Goal: Information Seeking & Learning: Learn about a topic

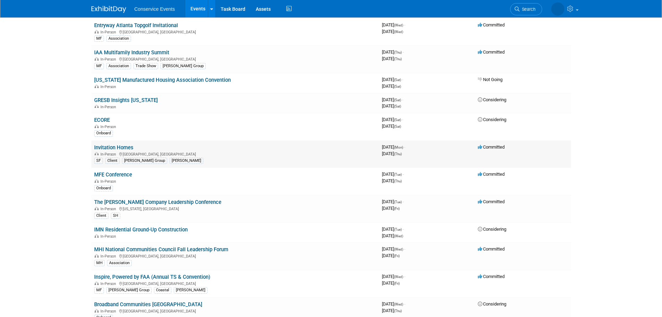
scroll to position [1494, 0]
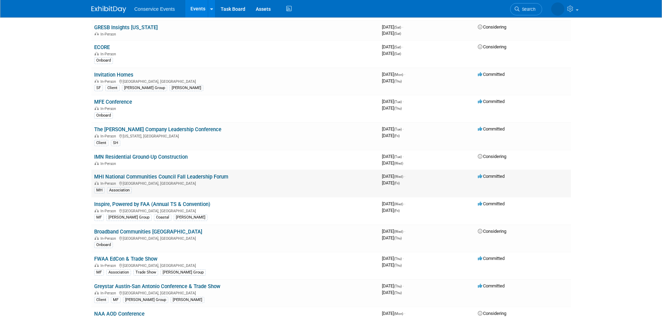
click at [209, 177] on link "MHI National Communities Council Fall Leadership Forum" at bounding box center [161, 176] width 134 height 6
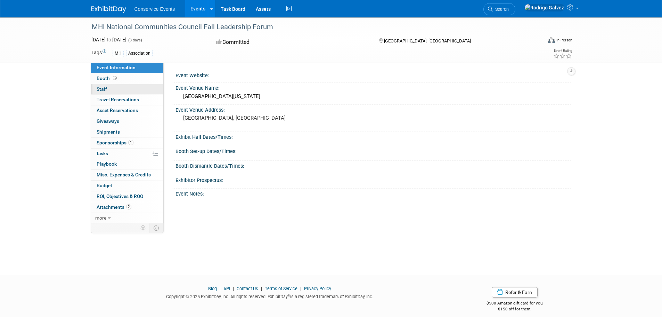
click at [98, 87] on span "Staff 0" at bounding box center [102, 89] width 10 height 6
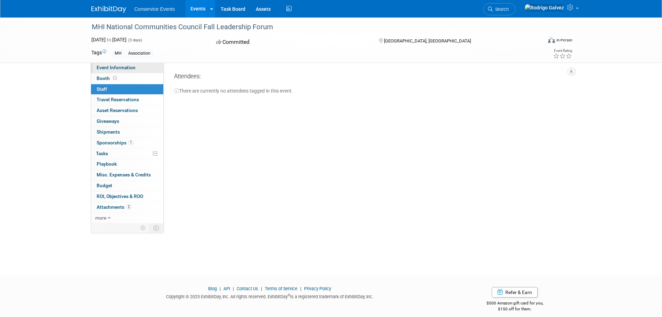
click at [102, 69] on span "Event Information" at bounding box center [116, 68] width 39 height 6
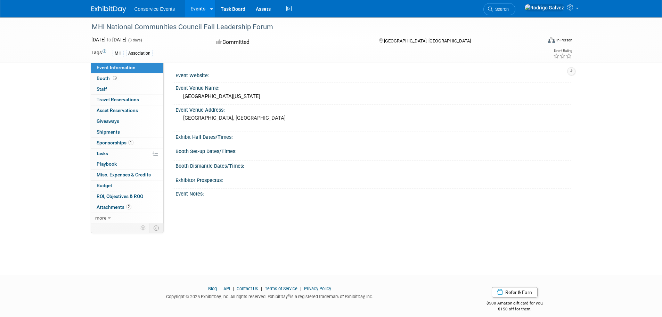
click at [124, 68] on span "Event Information" at bounding box center [116, 68] width 39 height 6
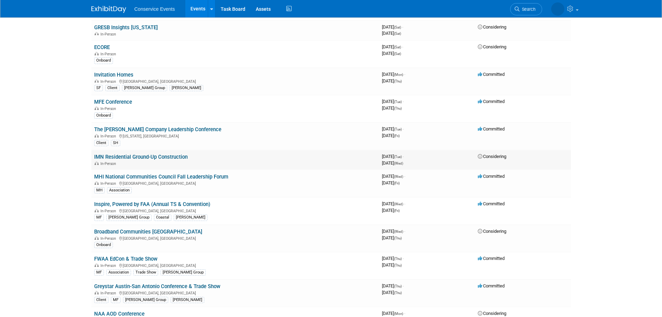
click at [169, 157] on link "IMN Residential Ground-Up Construction" at bounding box center [140, 157] width 93 height 6
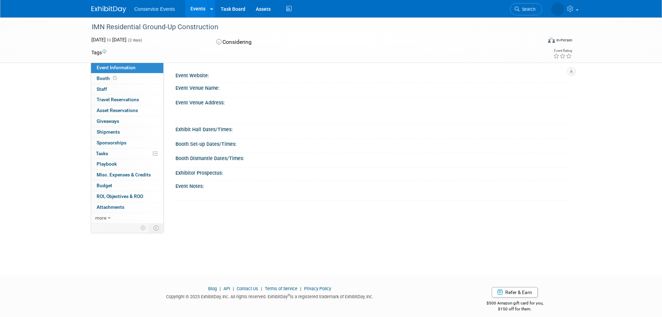
click at [217, 74] on div "Event Website:" at bounding box center [374, 74] width 396 height 9
click at [101, 78] on span "Booth" at bounding box center [108, 78] width 22 height 6
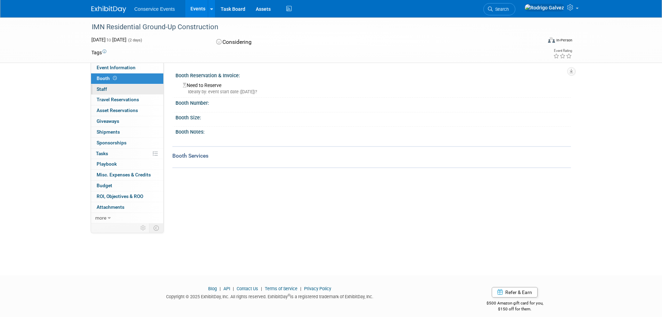
click at [106, 87] on span "Staff 0" at bounding box center [102, 89] width 10 height 6
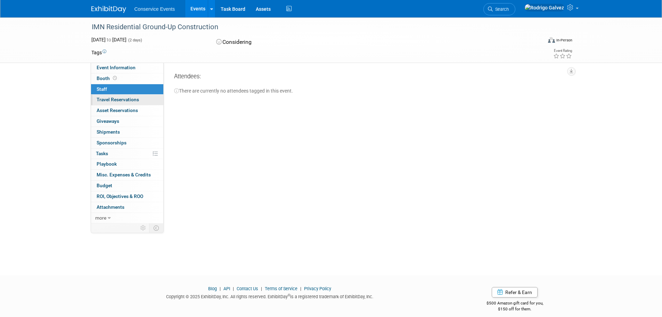
click at [119, 99] on span "Travel Reservations 0" at bounding box center [118, 100] width 42 height 6
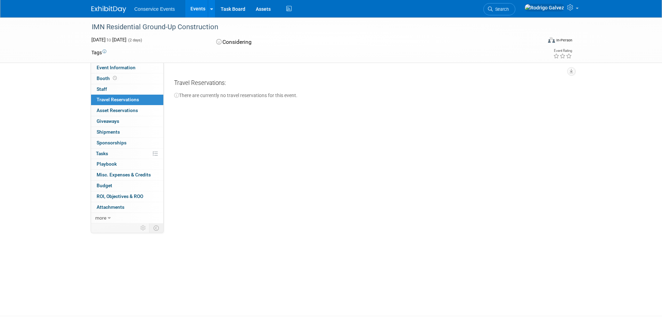
click at [103, 11] on img at bounding box center [108, 9] width 35 height 7
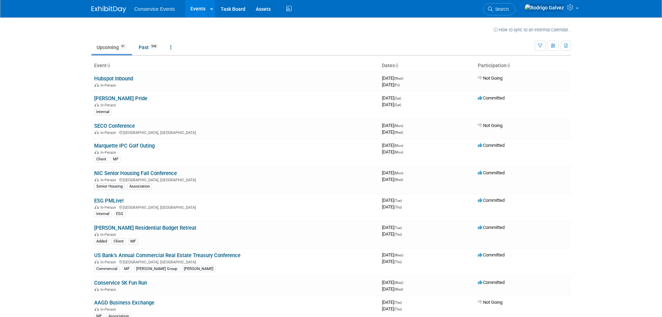
click at [211, 27] on td at bounding box center [302, 28] width 381 height 9
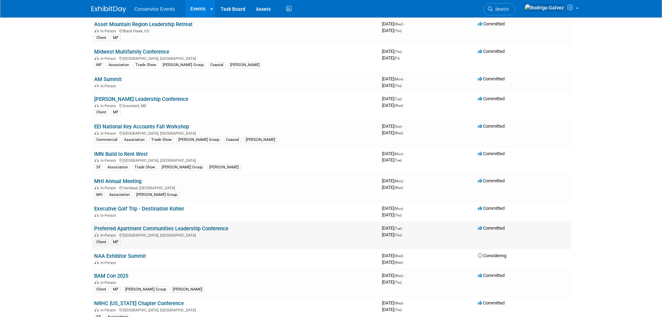
scroll to position [521, 0]
